Goal: Navigation & Orientation: Find specific page/section

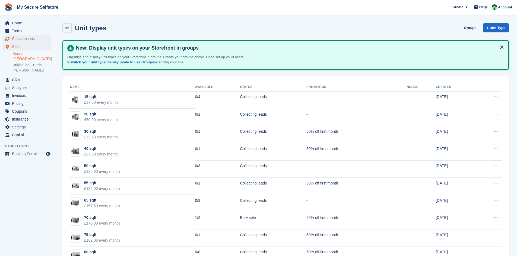
click at [20, 39] on span "Subscriptions" at bounding box center [28, 39] width 33 height 8
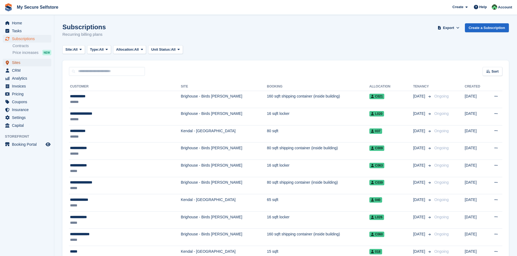
click at [15, 62] on span "Sites" at bounding box center [28, 63] width 33 height 8
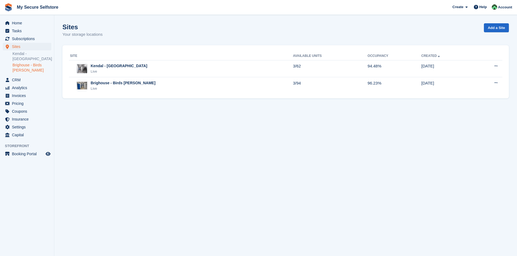
click at [20, 66] on link "Brighouse - Birds [PERSON_NAME]" at bounding box center [31, 68] width 39 height 10
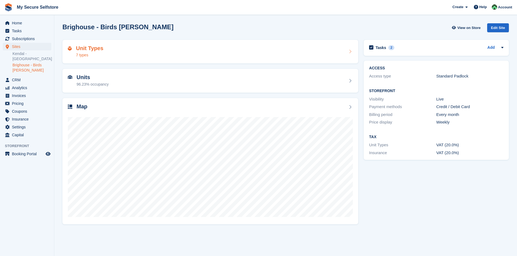
click at [94, 50] on h2 "Unit Types" at bounding box center [89, 48] width 27 height 6
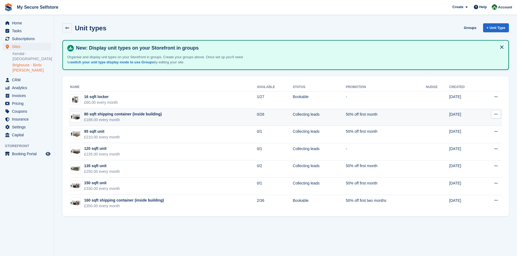
click at [105, 119] on div "£186.00 every month" at bounding box center [123, 120] width 78 height 6
